Goal: Task Accomplishment & Management: Use online tool/utility

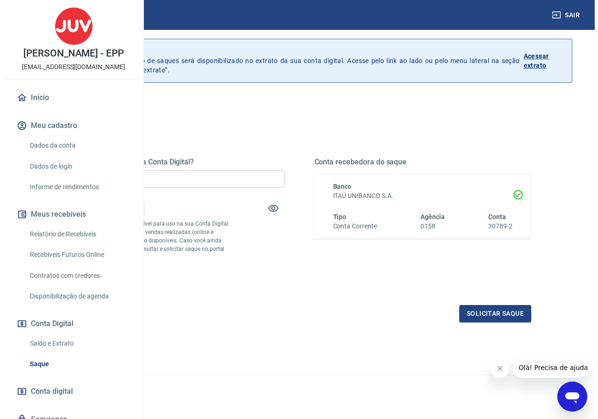
scroll to position [47, 0]
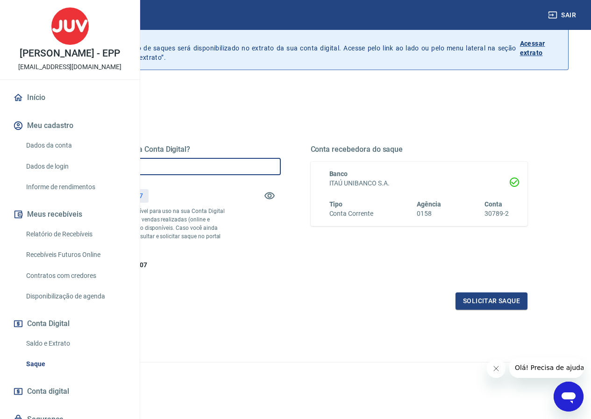
click at [267, 170] on input "R$ 0,00" at bounding box center [172, 166] width 217 height 17
type input "R$ 300,00"
click at [493, 310] on button "Solicitar saque" at bounding box center [492, 301] width 72 height 17
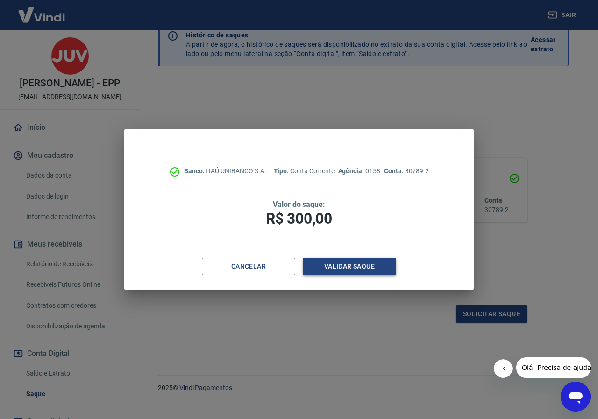
click at [362, 265] on button "Validar saque" at bounding box center [349, 266] width 93 height 17
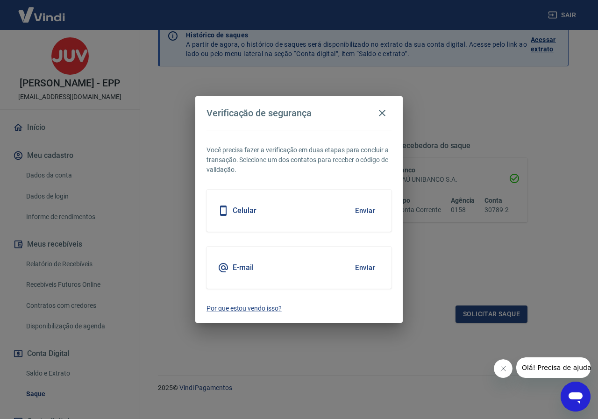
click at [362, 209] on button "Enviar" at bounding box center [365, 211] width 30 height 20
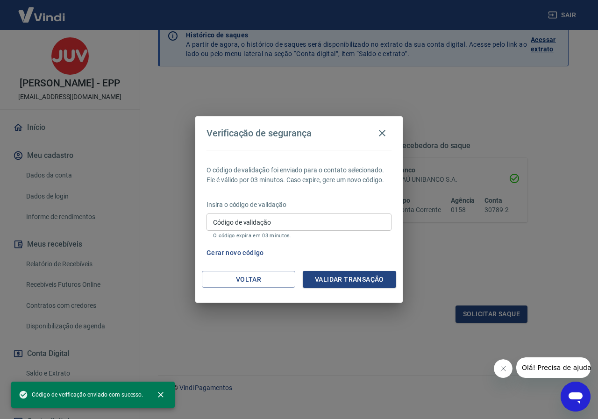
click at [359, 210] on div "Insira o código de validação Código de validação Código de validação O código e…" at bounding box center [299, 220] width 185 height 41
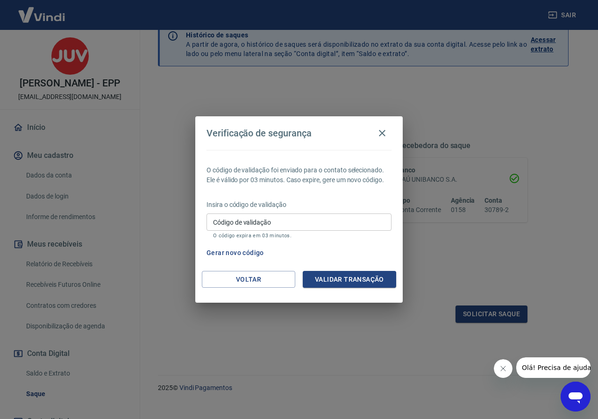
click at [344, 219] on input "Código de validação" at bounding box center [299, 222] width 185 height 17
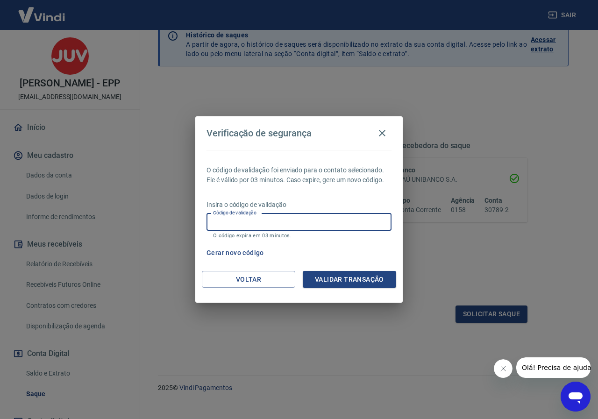
click at [344, 219] on input "Código de validação" at bounding box center [299, 222] width 185 height 17
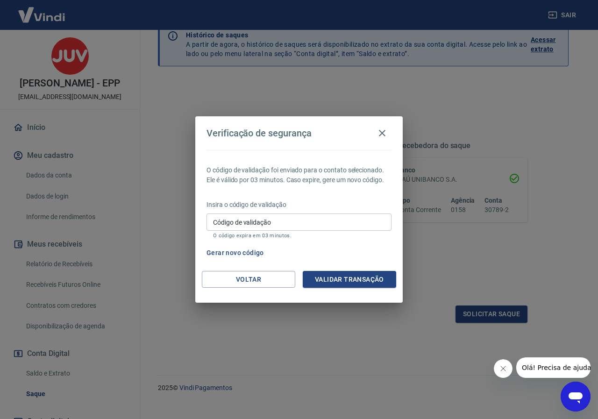
click at [344, 208] on p "Insira o código de validação" at bounding box center [299, 205] width 185 height 10
click at [344, 216] on input "Código de validação" at bounding box center [299, 222] width 185 height 17
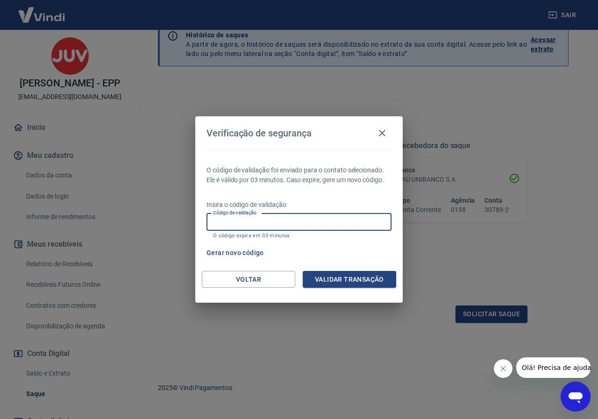
click at [343, 208] on p "Insira o código de validação" at bounding box center [299, 205] width 185 height 10
click at [273, 229] on input "Código de validação" at bounding box center [299, 222] width 185 height 17
type input "452898"
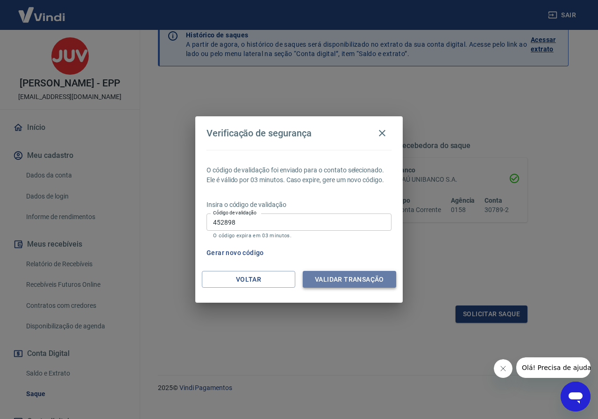
click at [335, 283] on button "Validar transação" at bounding box center [349, 279] width 93 height 17
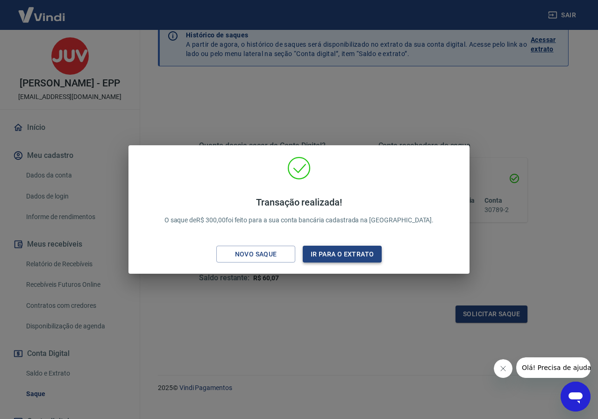
click at [323, 261] on button "Ir para o extrato" at bounding box center [342, 254] width 79 height 17
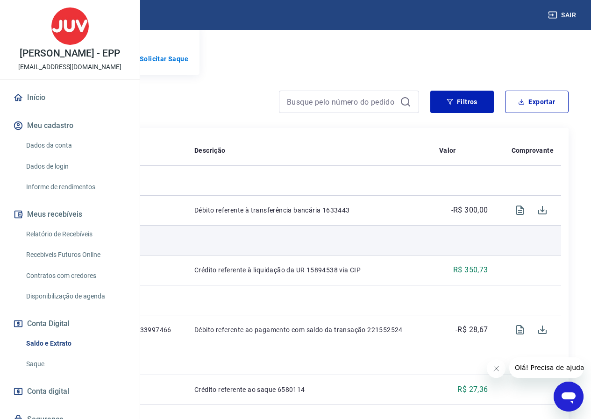
scroll to position [187, 0]
